Goal: Task Accomplishment & Management: Use online tool/utility

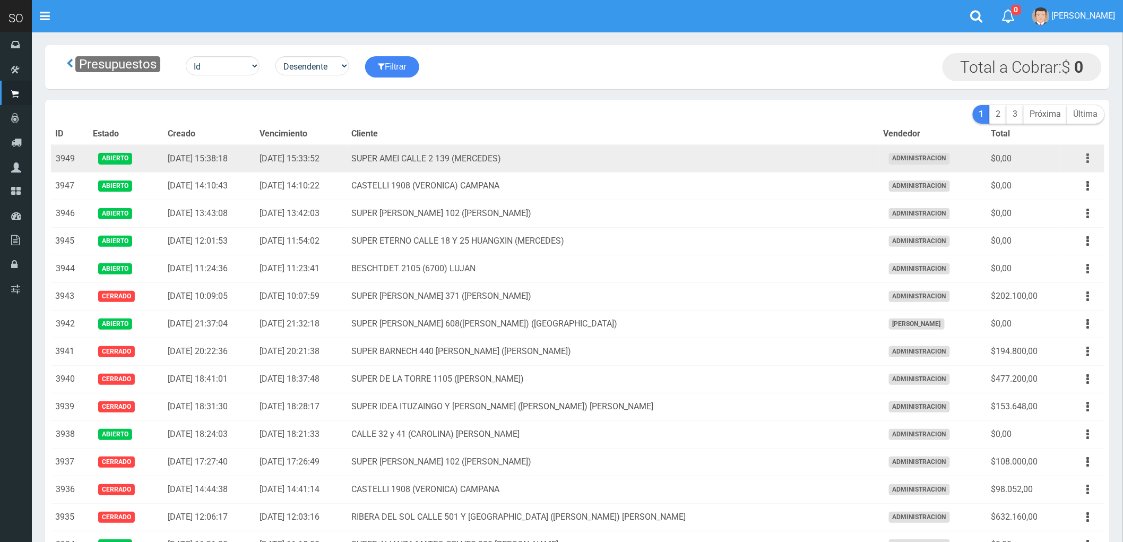
click at [1085, 157] on button "button" at bounding box center [1088, 158] width 24 height 19
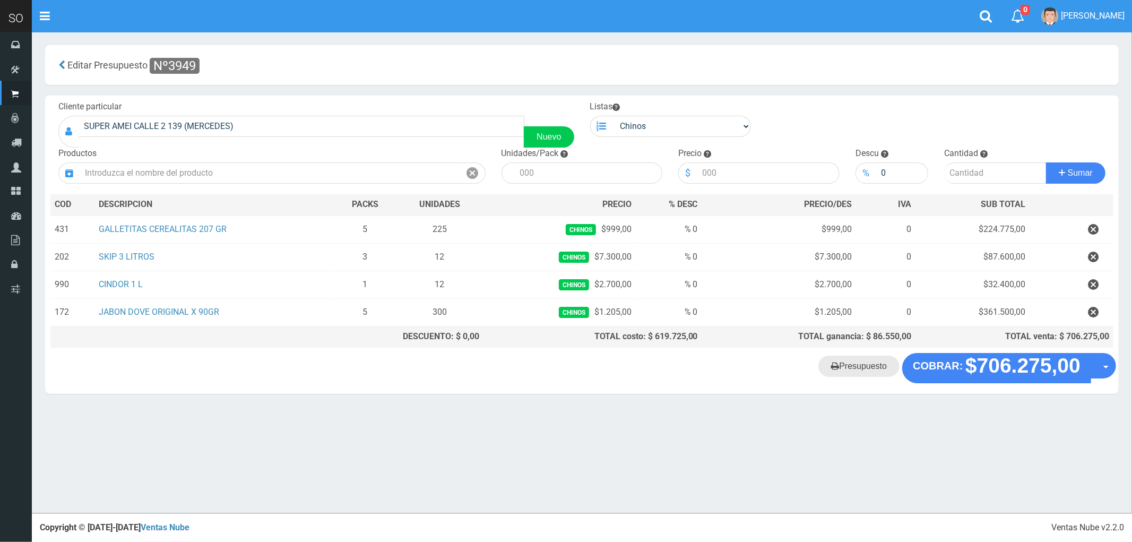
click at [866, 371] on link "Presupuesto" at bounding box center [858, 366] width 81 height 21
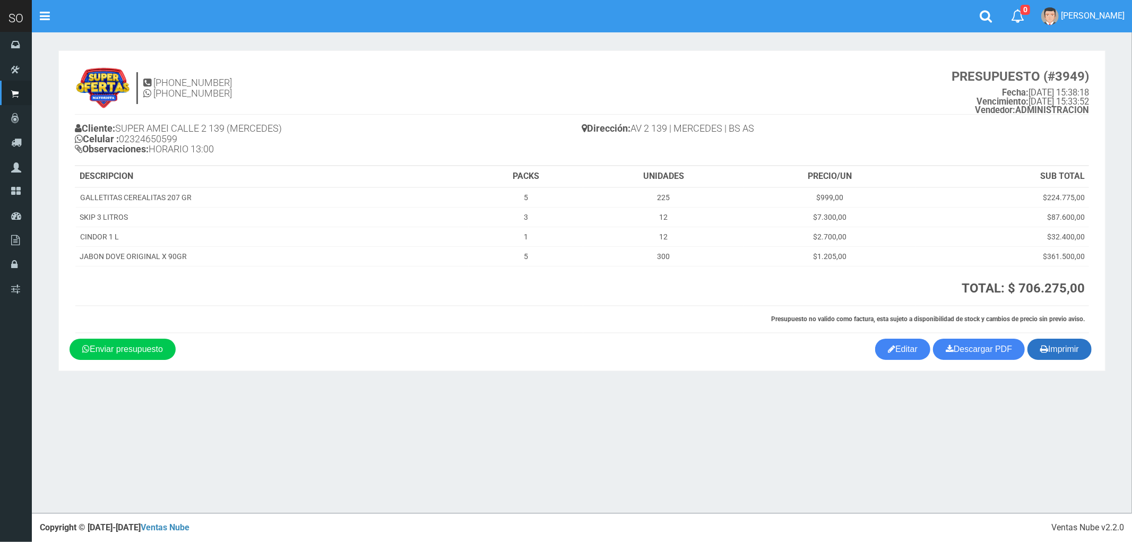
click at [1060, 346] on button "Imprimir" at bounding box center [1059, 349] width 64 height 21
